Goal: Task Accomplishment & Management: Manage account settings

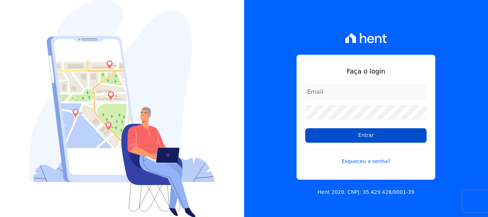
type input "[EMAIL_ADDRESS][DOMAIN_NAME]"
click at [353, 139] on input "Entrar" at bounding box center [366, 135] width 121 height 14
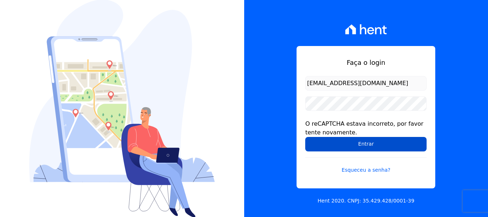
click at [387, 145] on input "Entrar" at bounding box center [366, 144] width 121 height 14
